Goal: Task Accomplishment & Management: Manage account settings

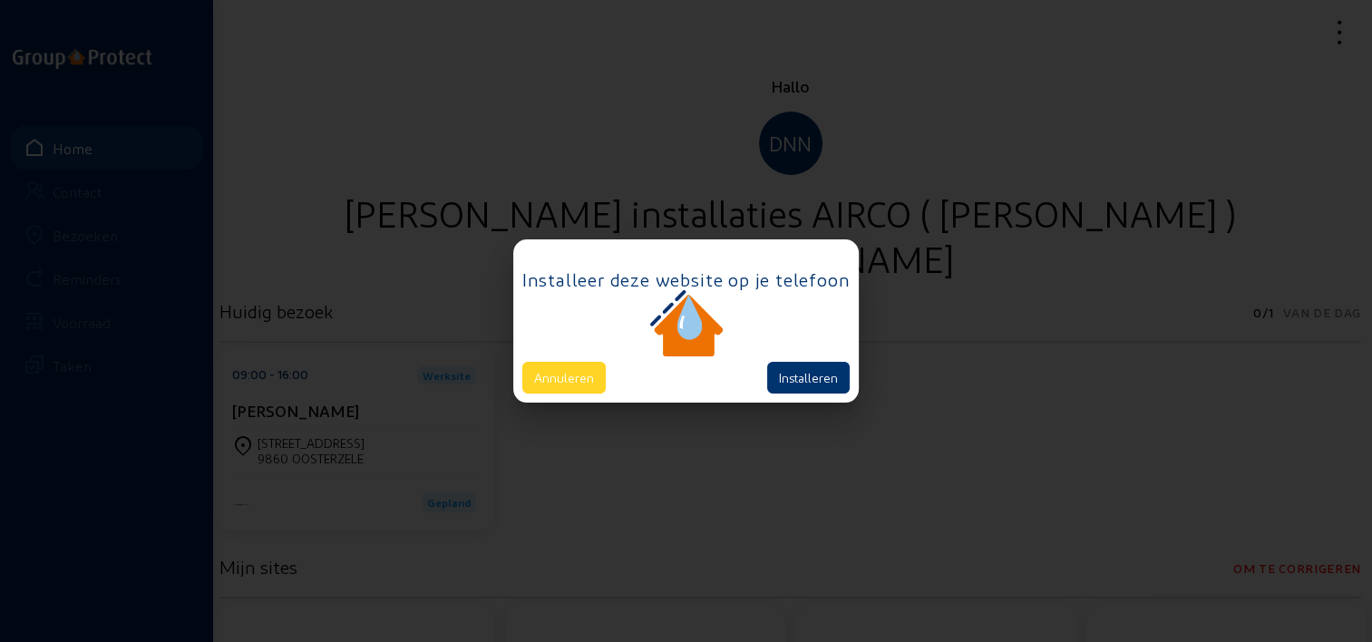
click at [585, 368] on button "Annuleren" at bounding box center [563, 378] width 83 height 32
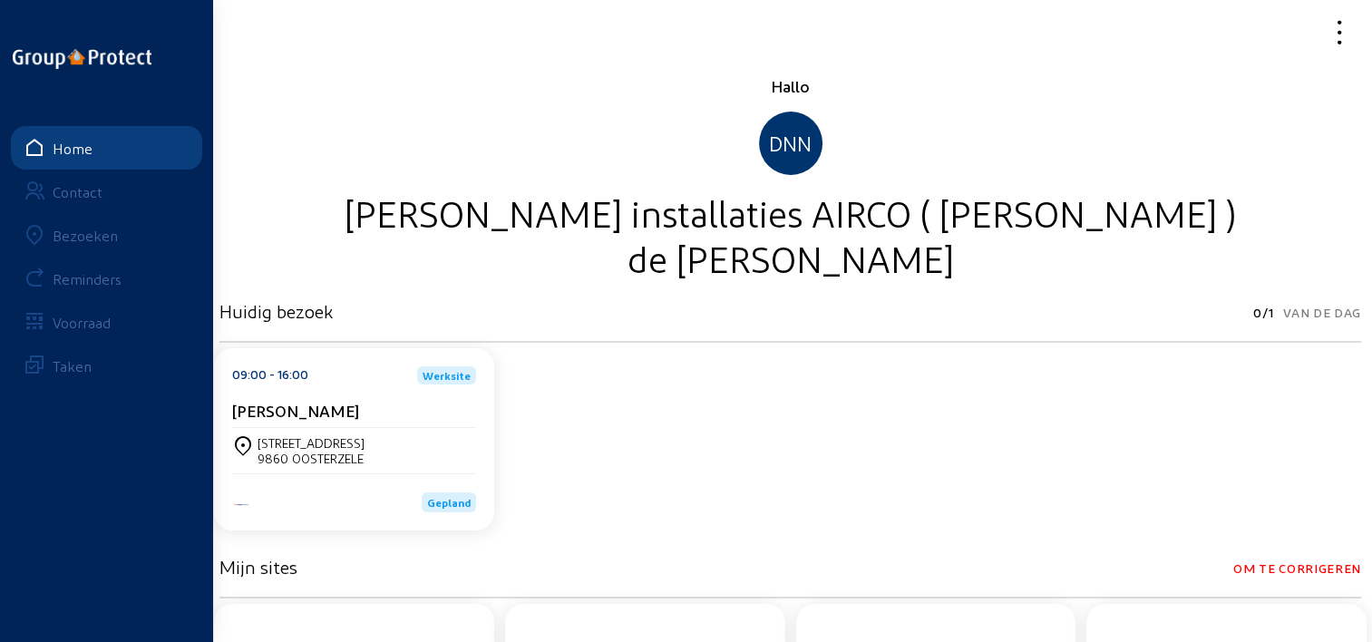
click at [84, 236] on div "Bezoeken" at bounding box center [85, 235] width 65 height 17
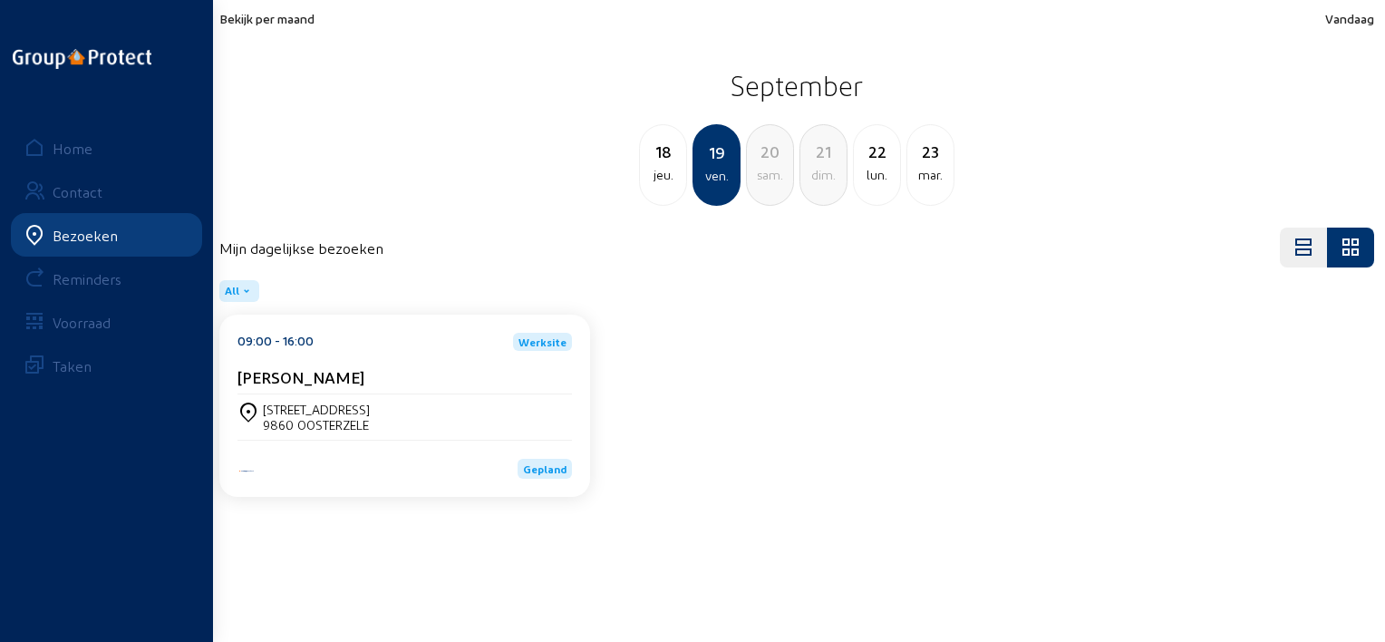
click at [292, 25] on div "Bekijk per maand Vandaag September 18 jeu. 19 ven. 20 sam. 21 dim. 22 lun. 23 m…" at bounding box center [796, 108] width 1155 height 195
click at [305, 19] on span "Bekijk per maand" at bounding box center [266, 18] width 95 height 15
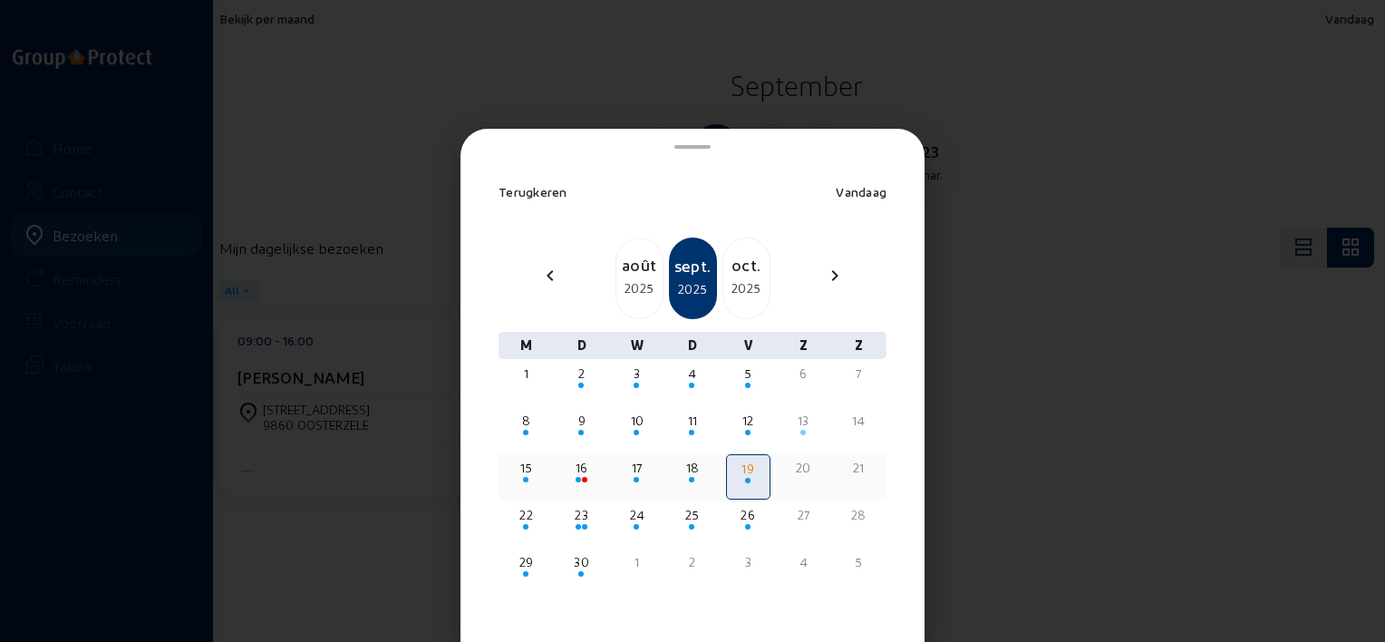
click at [526, 463] on div "15" at bounding box center [526, 468] width 41 height 18
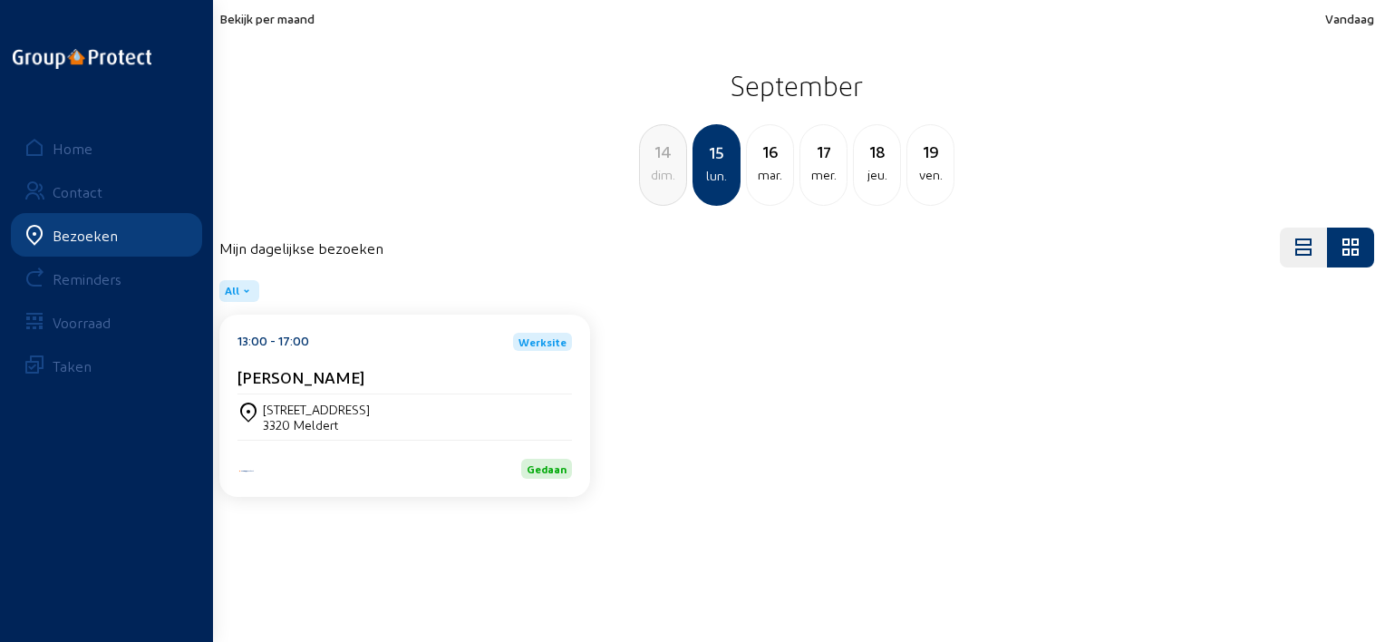
click at [87, 149] on div "Home" at bounding box center [73, 148] width 40 height 17
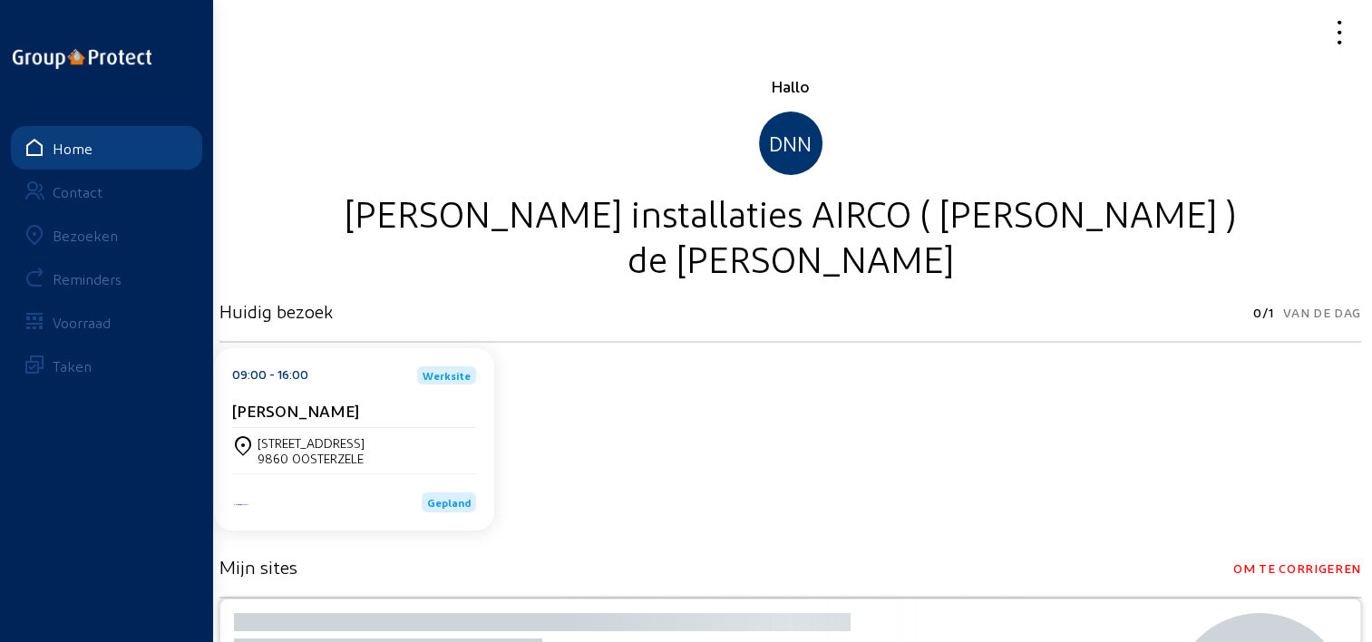
click at [1342, 23] on icon at bounding box center [1274, 32] width 161 height 32
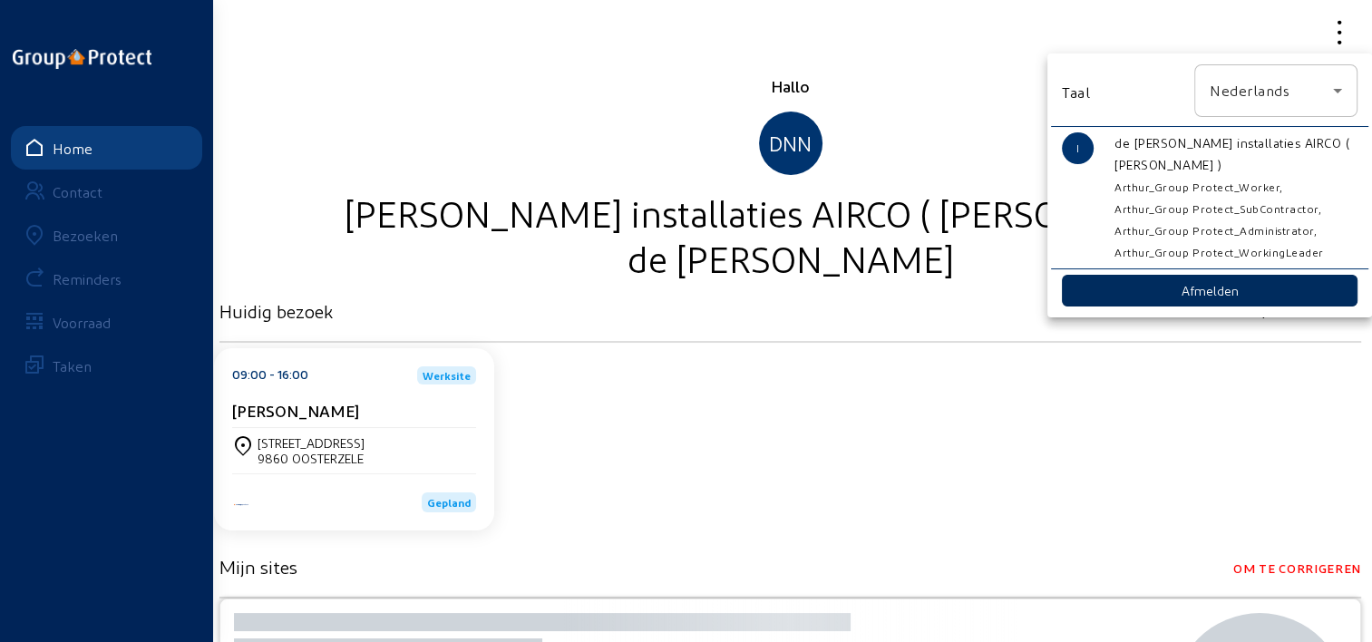
click at [1133, 296] on button "Afmelden" at bounding box center [1210, 291] width 296 height 32
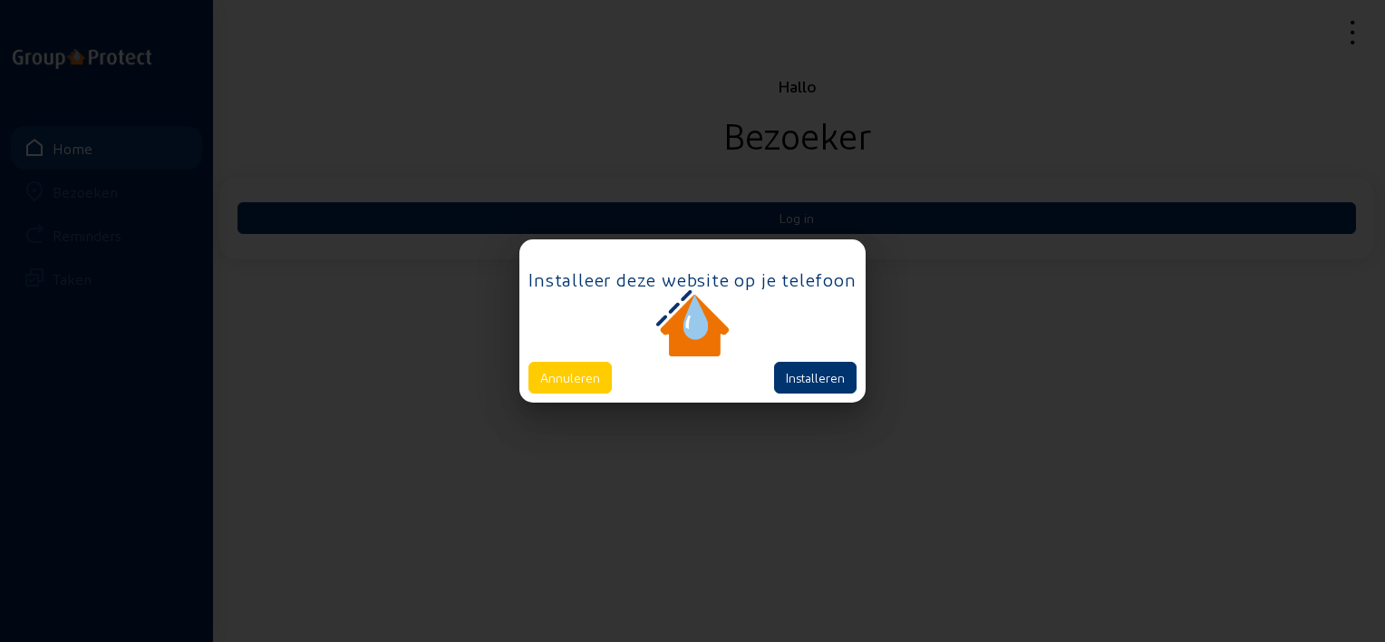
click at [585, 357] on div at bounding box center [692, 325] width 327 height 71
click at [579, 376] on button "Annuleren" at bounding box center [570, 378] width 83 height 32
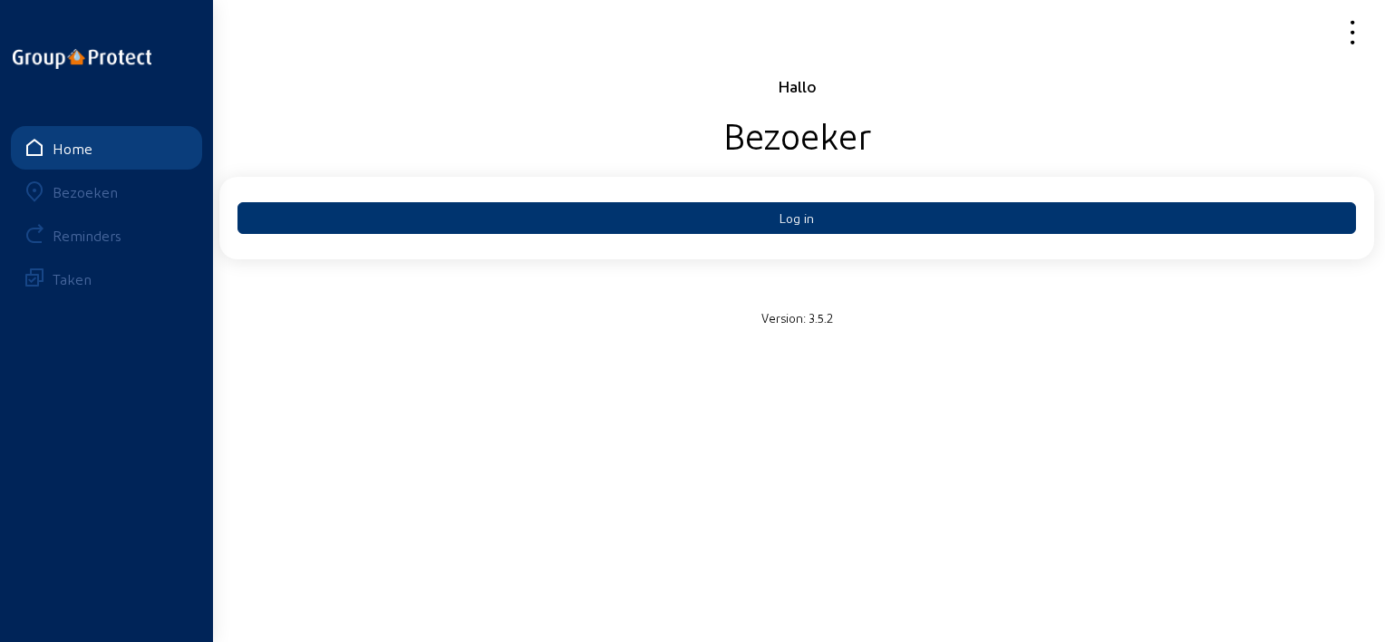
click at [1362, 28] on icon at bounding box center [1287, 32] width 163 height 32
click at [1291, 26] on div at bounding box center [692, 321] width 1385 height 642
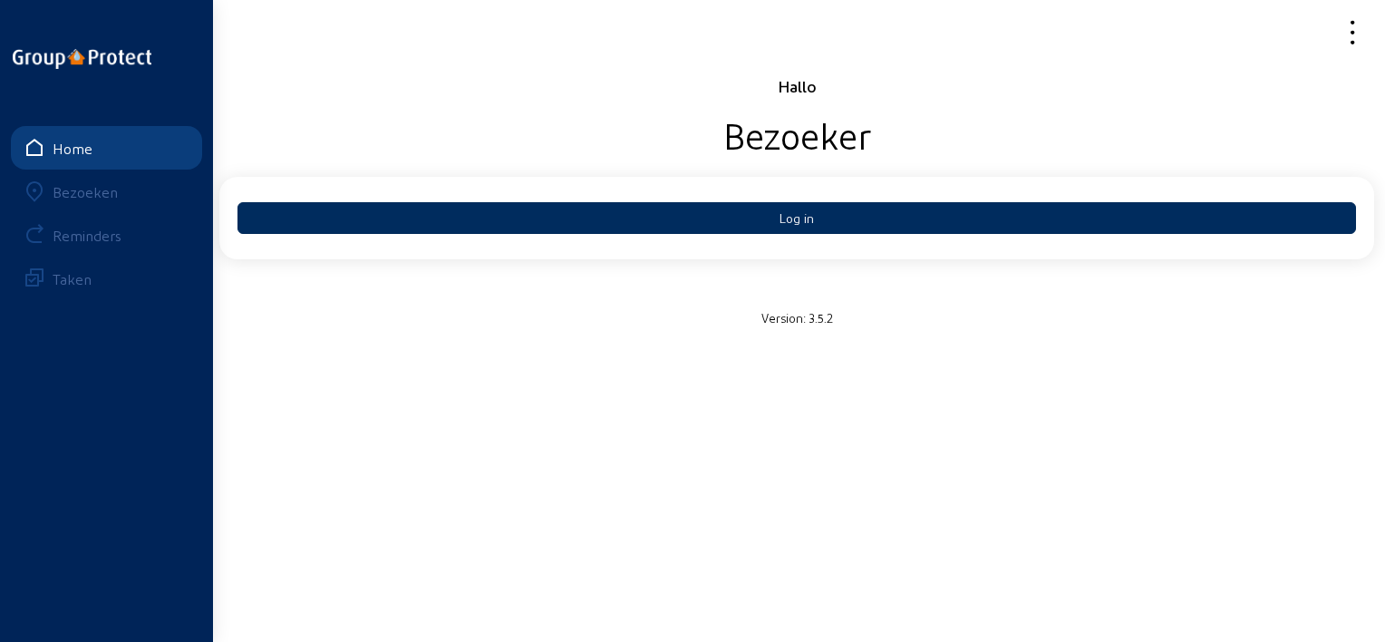
click at [824, 207] on button "Log in" at bounding box center [797, 218] width 1119 height 32
